Goal: Task Accomplishment & Management: Manage account settings

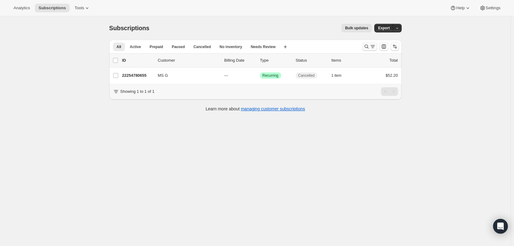
click at [370, 46] on icon "Search and filter results" at bounding box center [367, 46] width 6 height 6
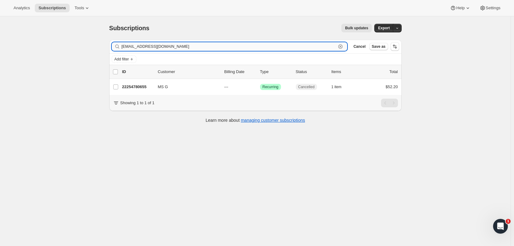
click at [181, 48] on input "[EMAIL_ADDRESS][DOMAIN_NAME]" at bounding box center [229, 46] width 215 height 9
paste input "m_wenger41@hot"
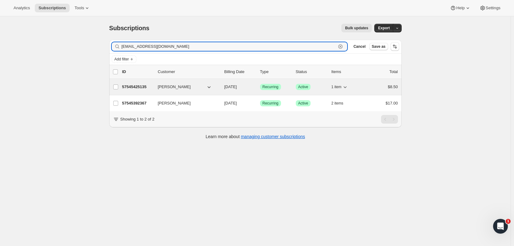
type input "[EMAIL_ADDRESS][DOMAIN_NAME]"
click at [182, 87] on span "[PERSON_NAME]" at bounding box center [174, 87] width 33 height 6
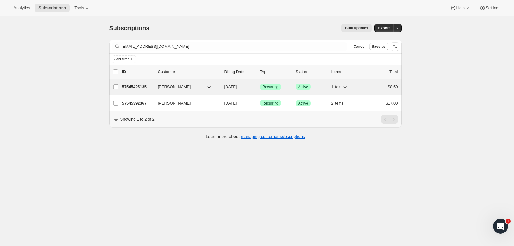
click at [132, 86] on p "57545425135" at bounding box center [137, 87] width 31 height 6
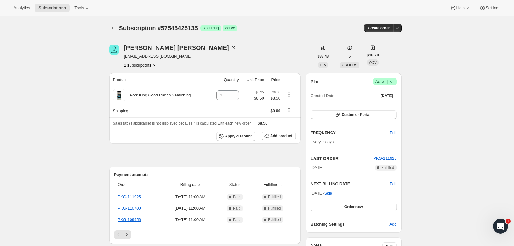
click at [391, 82] on icon at bounding box center [391, 82] width 6 height 6
click at [387, 102] on span "Cancel subscription" at bounding box center [387, 104] width 35 height 5
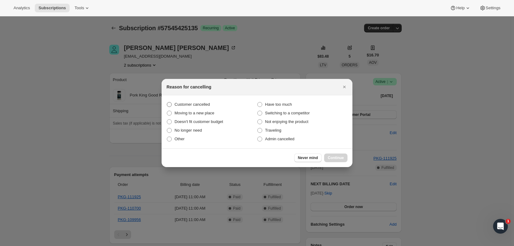
click at [203, 102] on span "Customer cancelled" at bounding box center [192, 104] width 35 height 5
click at [167, 102] on input "Customer cancelled" at bounding box center [167, 102] width 0 height 0
radio input "true"
click at [331, 155] on button "Continue" at bounding box center [335, 157] width 23 height 9
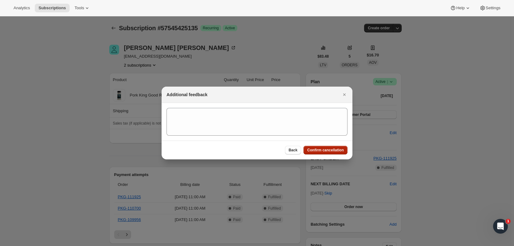
click at [330, 150] on span "Confirm cancellation" at bounding box center [325, 150] width 37 height 5
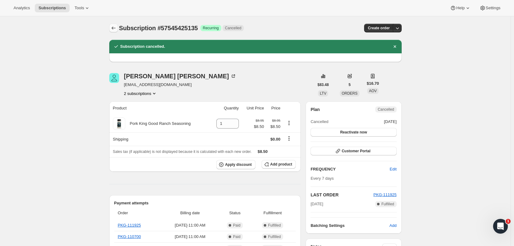
click at [116, 28] on icon "Subscriptions" at bounding box center [114, 28] width 6 height 6
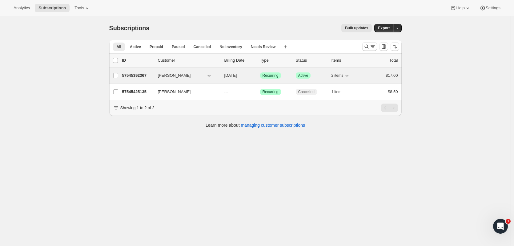
click at [140, 74] on p "57545392367" at bounding box center [137, 75] width 31 height 6
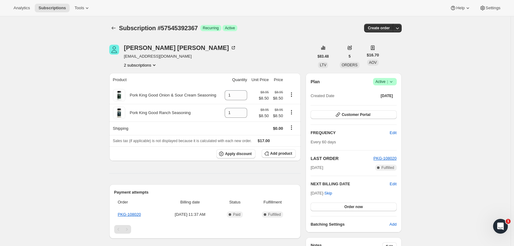
click at [387, 86] on div "Plan Success Active | Created Date [DATE]" at bounding box center [354, 89] width 86 height 22
click at [387, 82] on span "Active |" at bounding box center [385, 82] width 19 height 6
click at [384, 103] on span "Cancel subscription" at bounding box center [387, 104] width 35 height 5
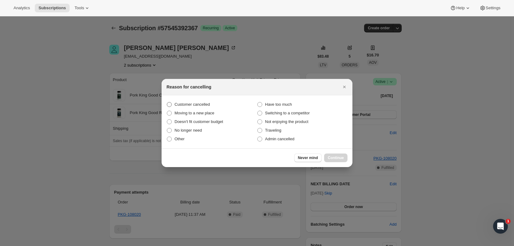
click at [194, 102] on span "Customer cancelled" at bounding box center [192, 104] width 35 height 5
click at [167, 102] on input "Customer cancelled" at bounding box center [167, 102] width 0 height 0
radio input "true"
click at [335, 156] on span "Continue" at bounding box center [336, 157] width 16 height 5
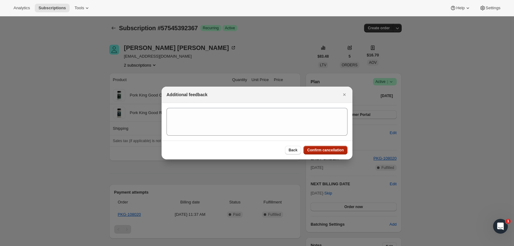
click at [328, 151] on span "Confirm cancellation" at bounding box center [325, 150] width 37 height 5
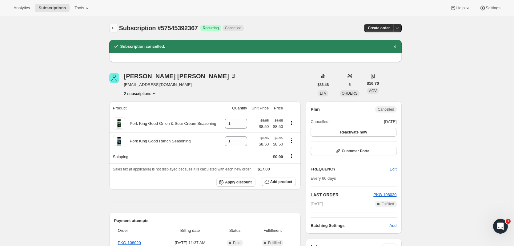
click at [115, 26] on icon "Subscriptions" at bounding box center [114, 28] width 6 height 6
